Goal: Information Seeking & Learning: Learn about a topic

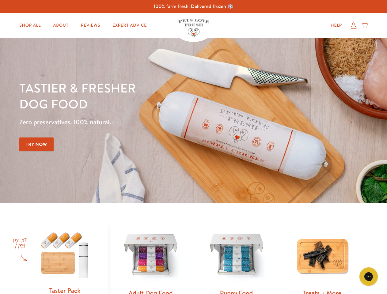
click at [194, 147] on div "Tastier & fresher dog food Zero preservatives. 100% natural. Try Now" at bounding box center [135, 120] width 232 height 81
click at [369, 277] on icon "Gorgias live chat" at bounding box center [369, 277] width 6 height 6
